Goal: Task Accomplishment & Management: Manage account settings

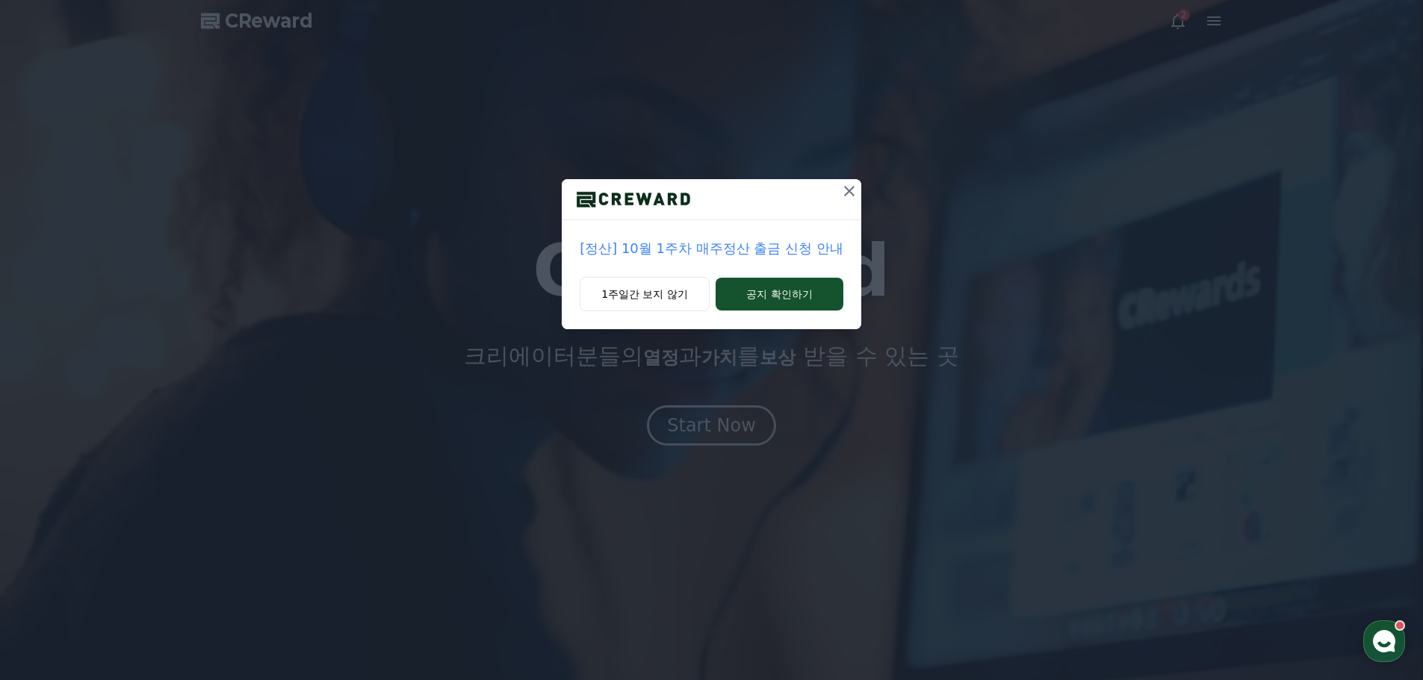
click at [685, 343] on div "[정산] 10월 1주차 매주정산 출금 신청 안내 1주일간 보지 않기 공지 확인하기" at bounding box center [711, 176] width 1423 height 353
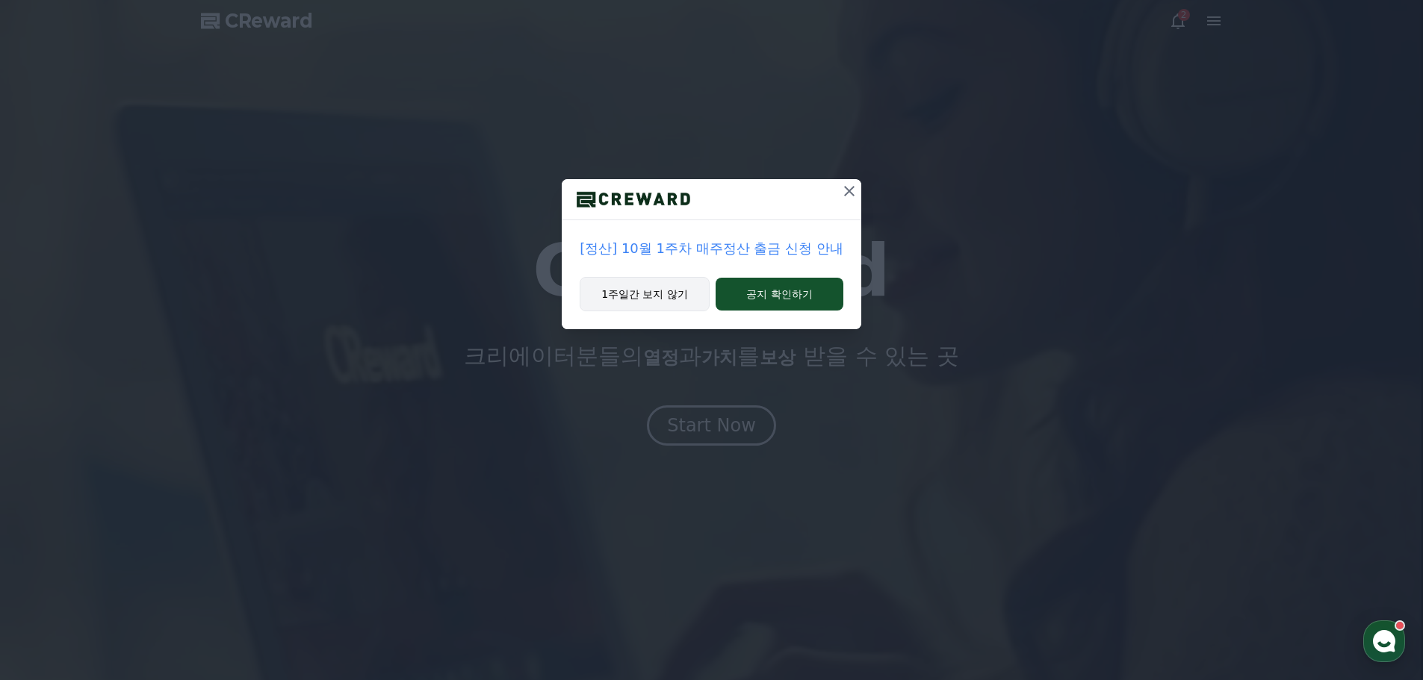
click at [675, 301] on button "1주일간 보지 않기" at bounding box center [645, 294] width 130 height 34
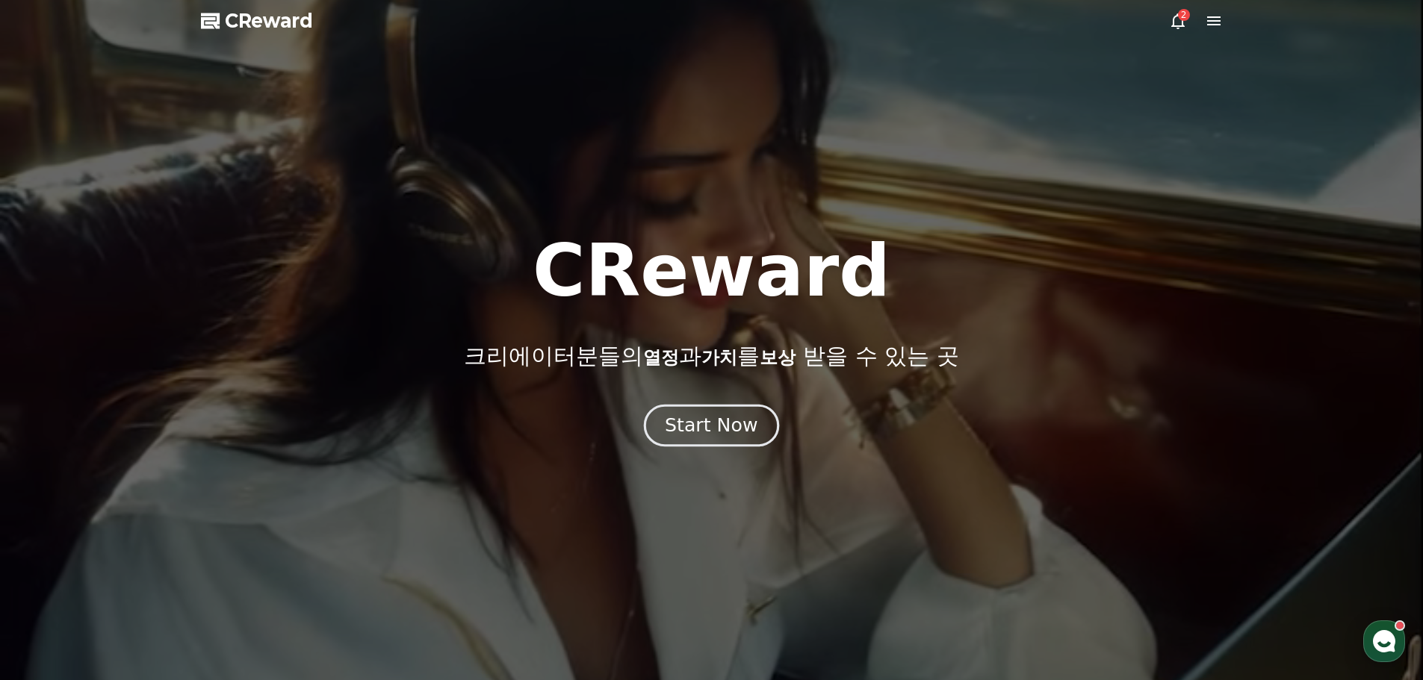
click at [711, 446] on button "Start Now" at bounding box center [711, 425] width 135 height 43
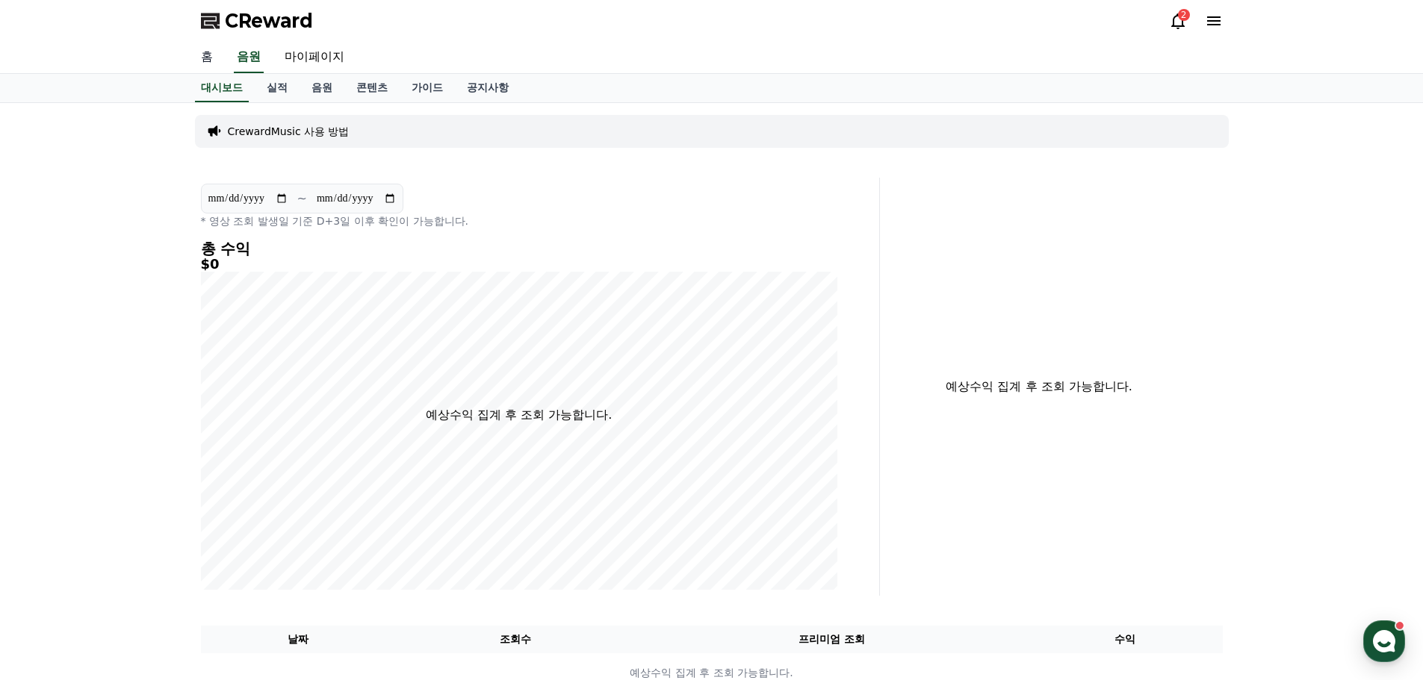
click at [220, 54] on link "홈" at bounding box center [207, 57] width 36 height 31
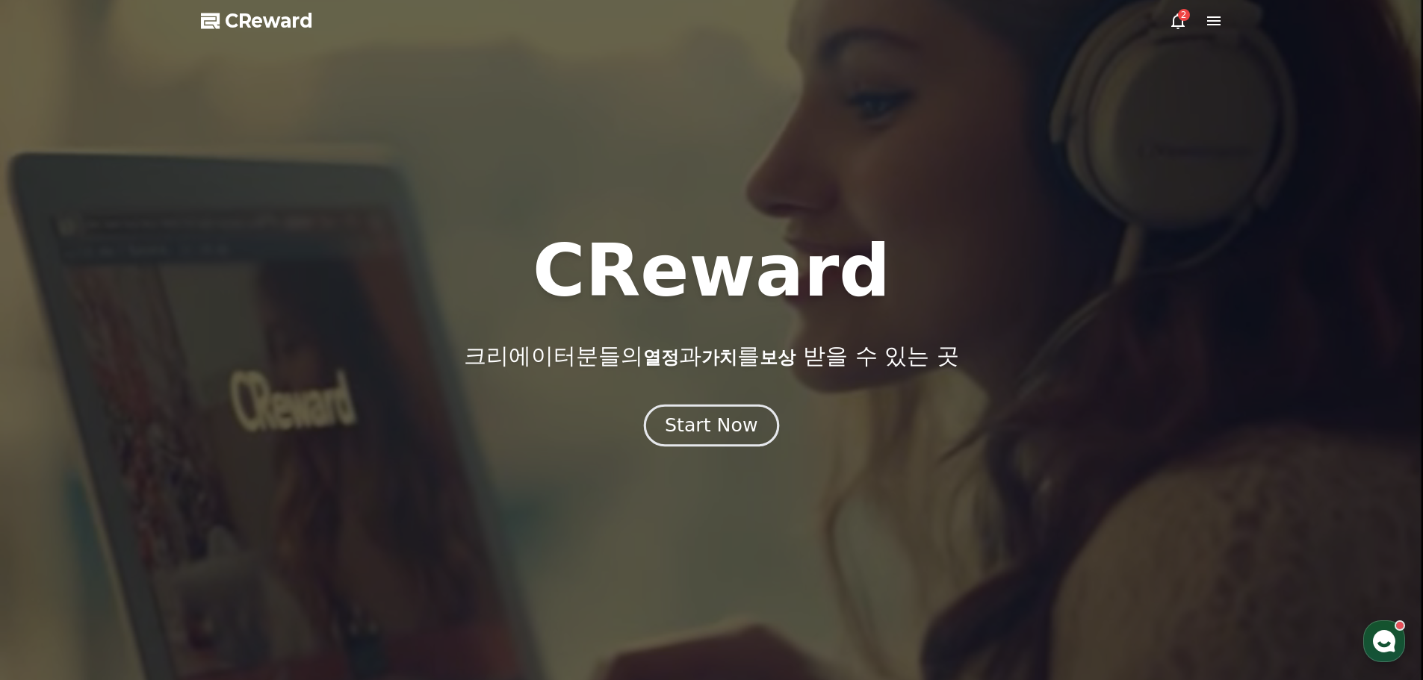
click at [701, 434] on div "Start Now" at bounding box center [711, 425] width 93 height 25
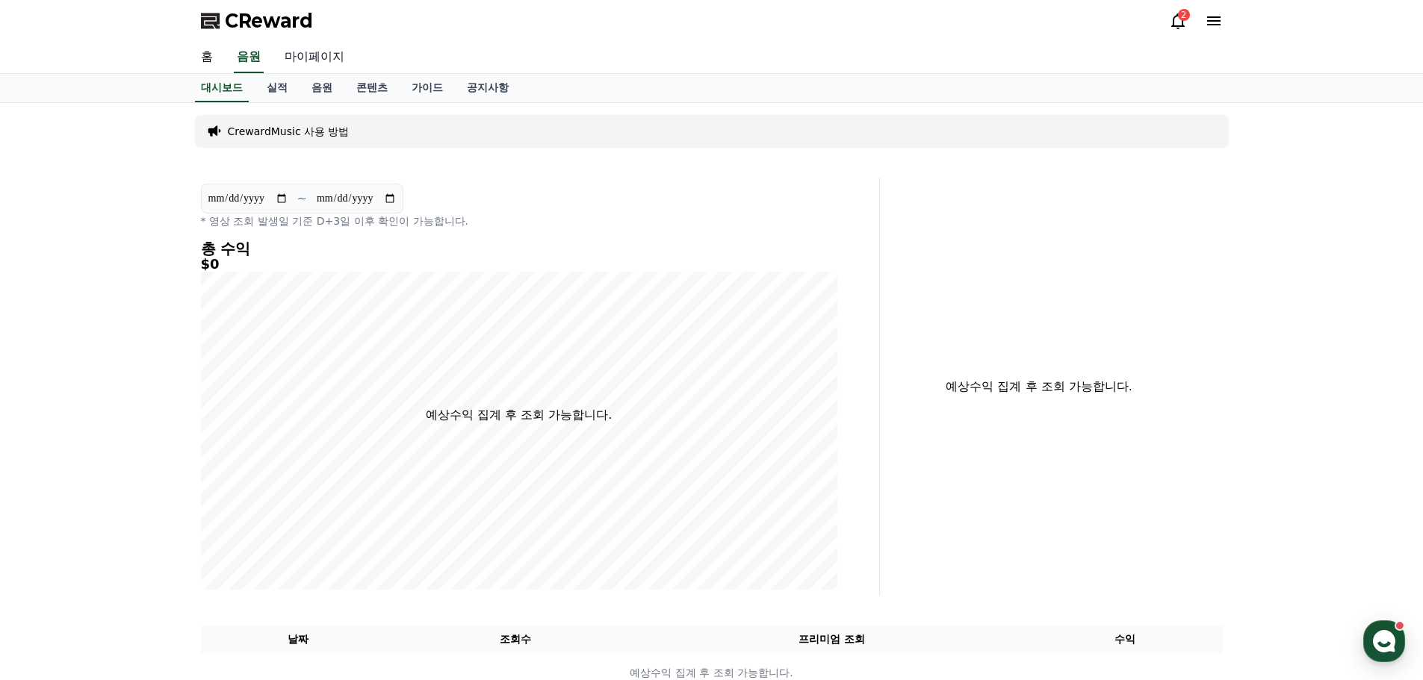
click at [297, 50] on link "마이페이지" at bounding box center [315, 57] width 84 height 31
select select "**********"
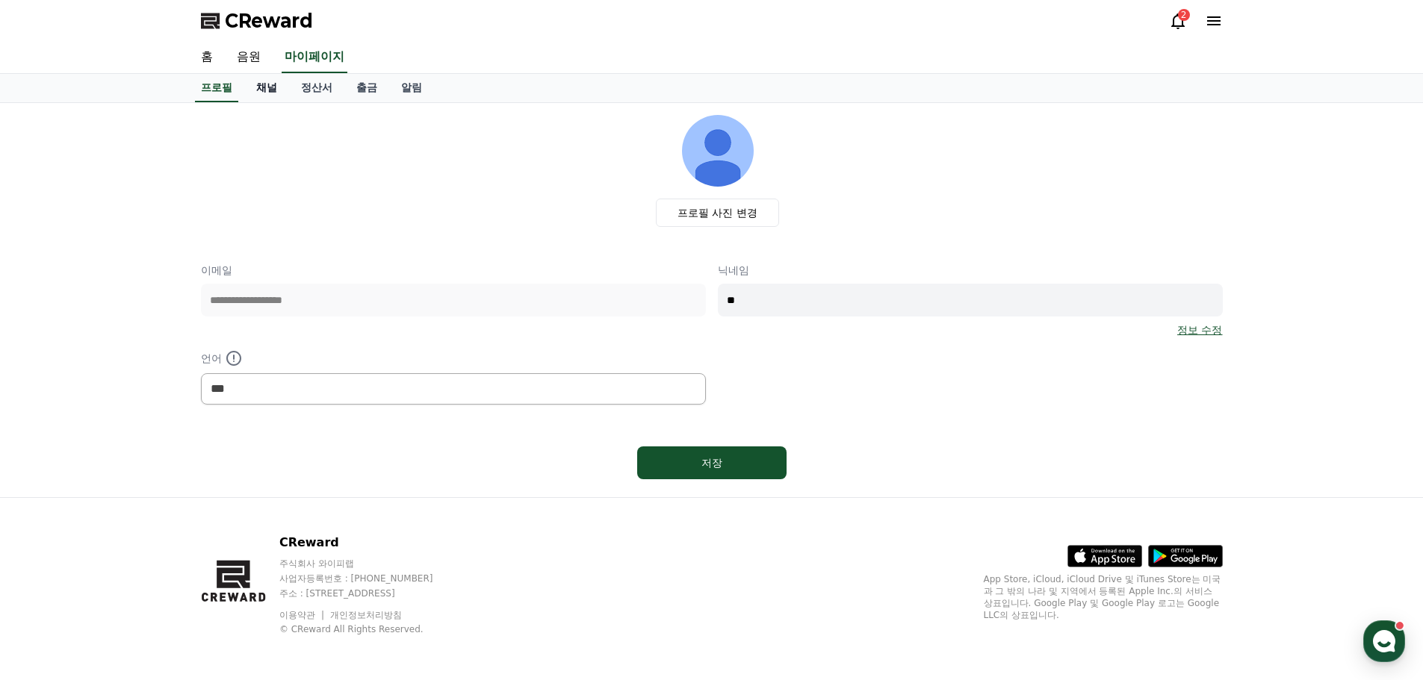
click at [273, 90] on link "채널" at bounding box center [266, 88] width 45 height 28
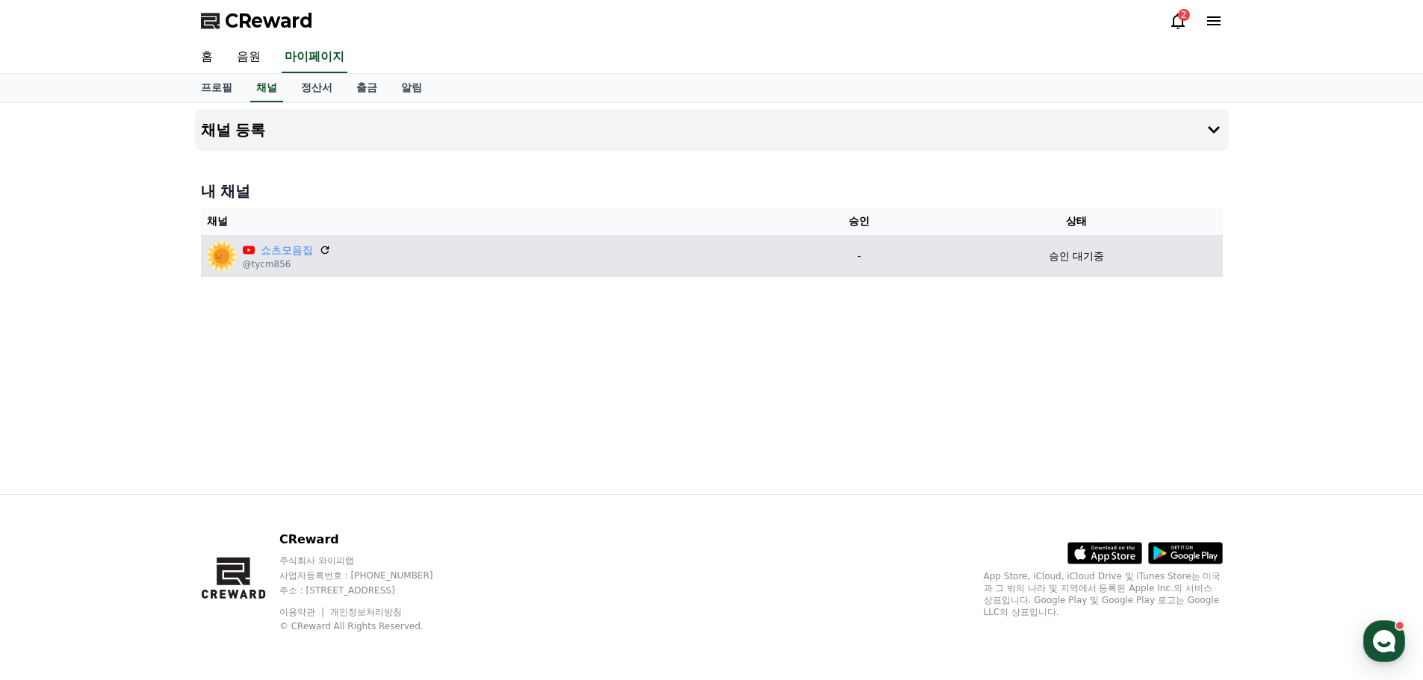
click at [810, 262] on p "-" at bounding box center [859, 257] width 130 height 16
click at [862, 254] on p "-" at bounding box center [859, 257] width 130 height 16
drag, startPoint x: 1050, startPoint y: 255, endPoint x: 1162, endPoint y: 263, distance: 112.3
click at [1164, 257] on div "승인 대기중" at bounding box center [1076, 257] width 280 height 16
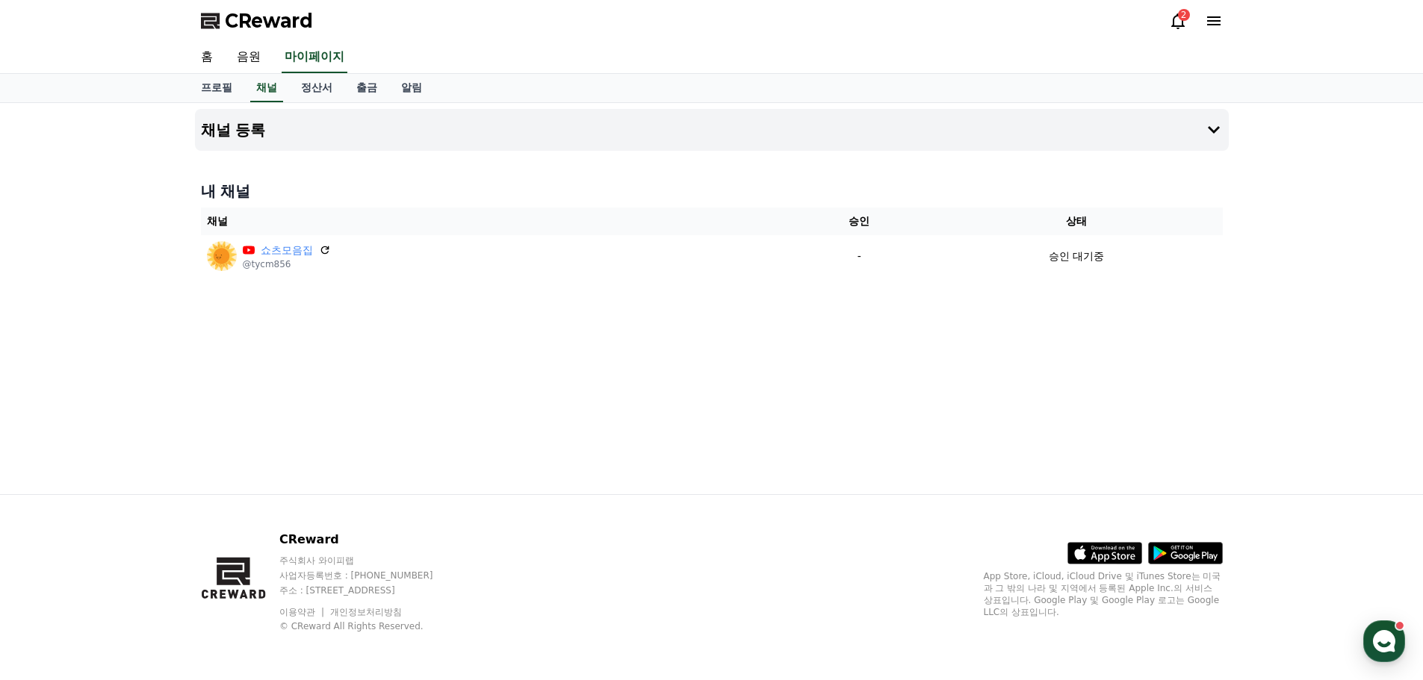
click at [1152, 279] on div "내 채널 채널 승인 상태 쇼츠모음집 @tycm856 - 승인 대기중" at bounding box center [712, 229] width 1034 height 108
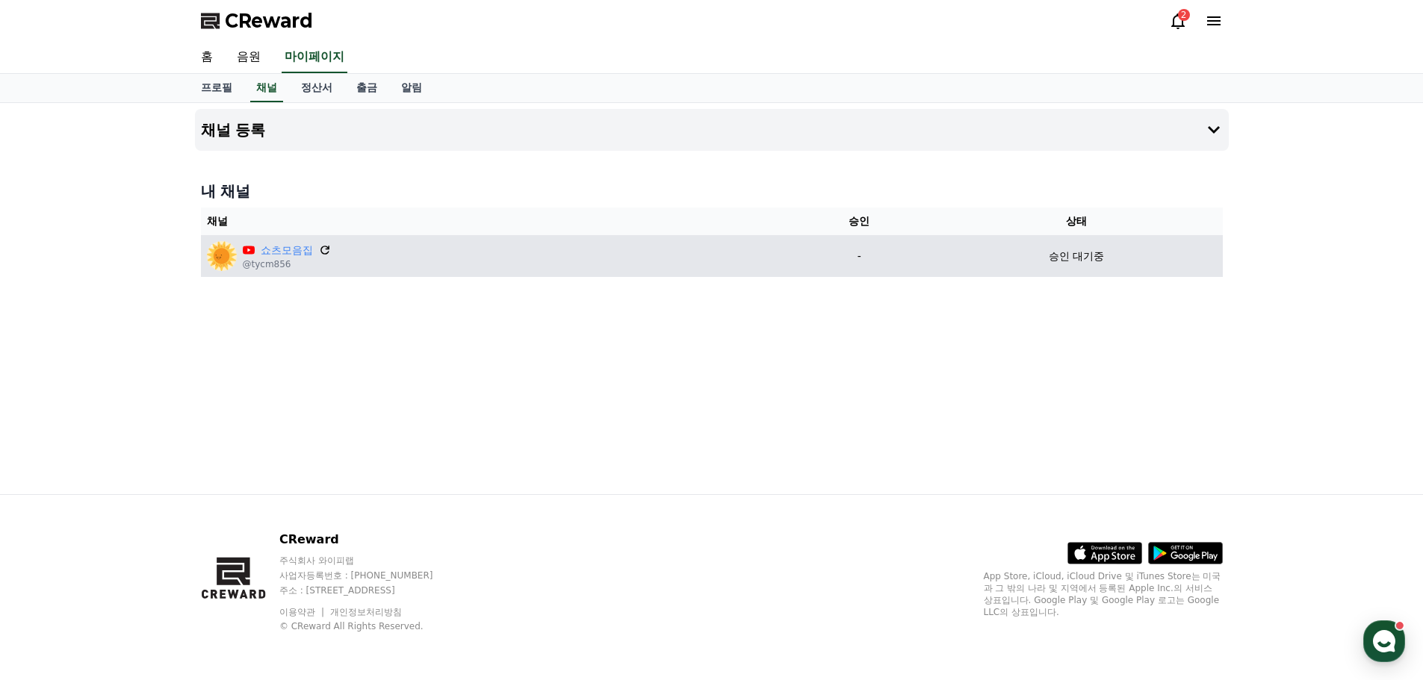
click at [327, 247] on icon at bounding box center [324, 250] width 9 height 9
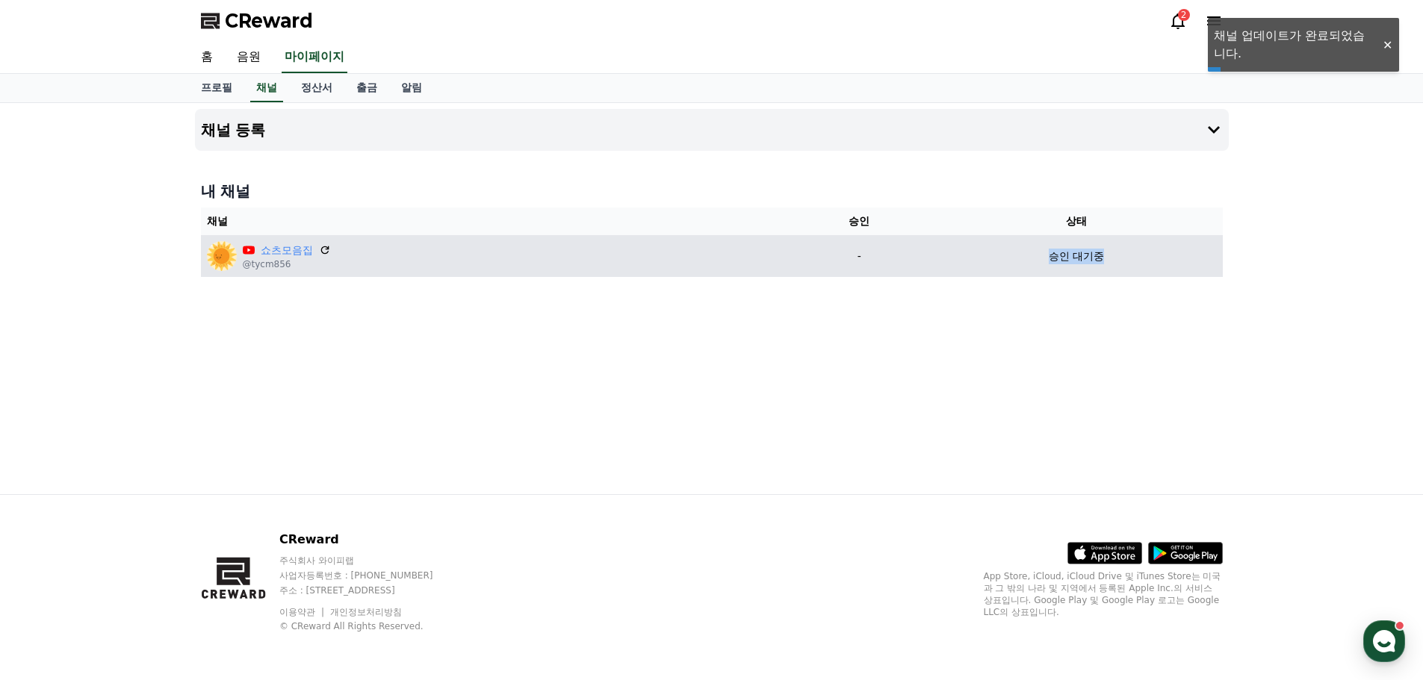
drag, startPoint x: 1046, startPoint y: 261, endPoint x: 1177, endPoint y: 262, distance: 130.7
click at [1177, 262] on div "승인 대기중" at bounding box center [1076, 257] width 280 height 16
drag, startPoint x: 1175, startPoint y: 268, endPoint x: 1146, endPoint y: 264, distance: 28.7
click at [1175, 269] on td "승인 대기중" at bounding box center [1076, 256] width 292 height 42
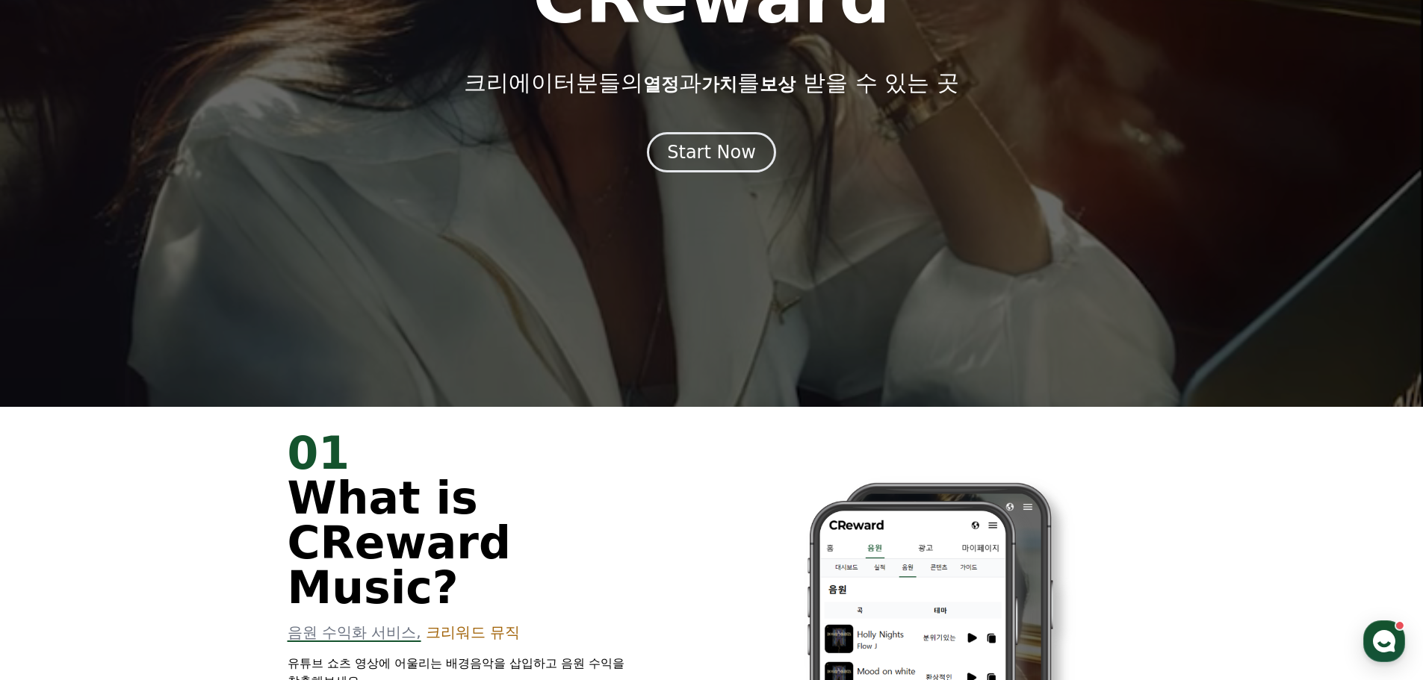
scroll to position [448, 0]
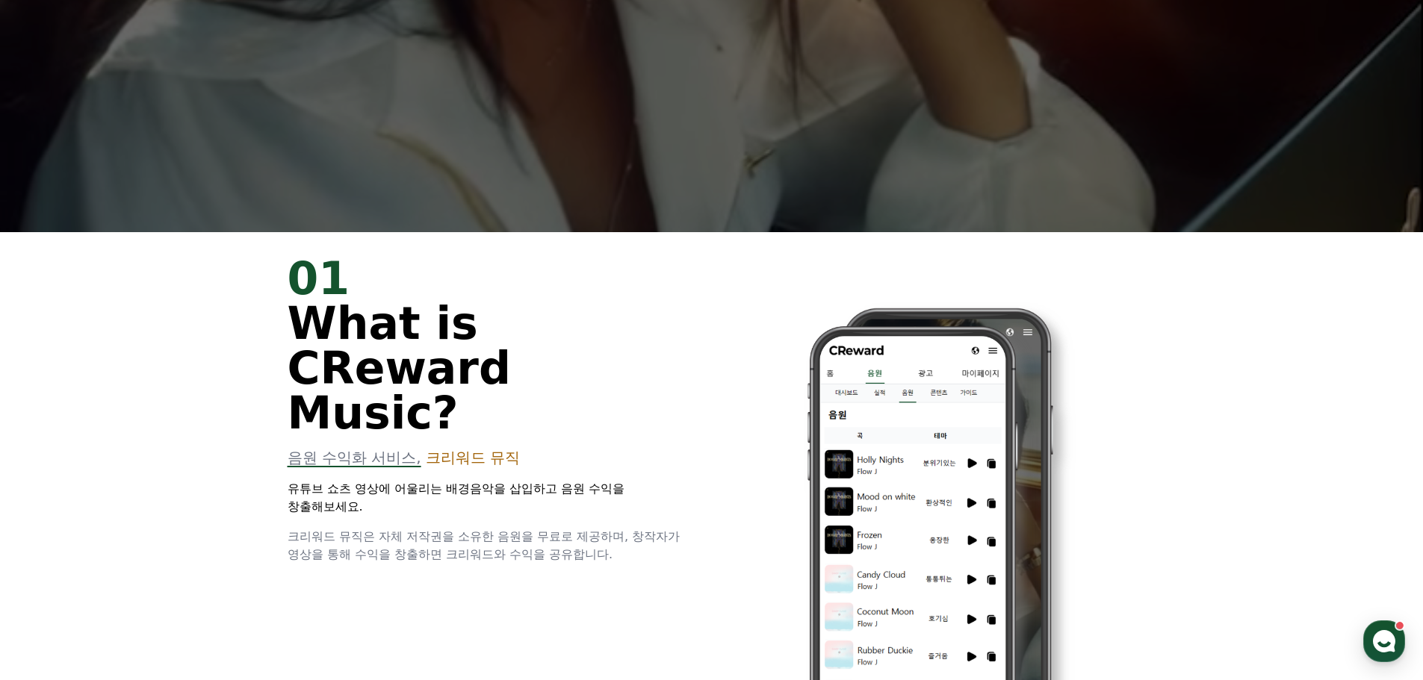
drag, startPoint x: 746, startPoint y: 291, endPoint x: 719, endPoint y: 277, distance: 30.7
